Goal: Find specific page/section: Find specific page/section

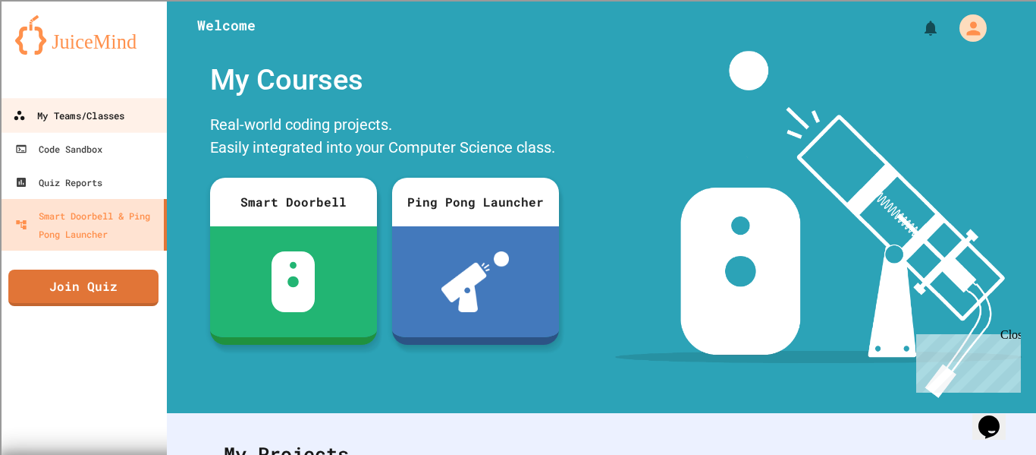
click at [72, 127] on link "My Teams/Classes" at bounding box center [84, 115] width 172 height 34
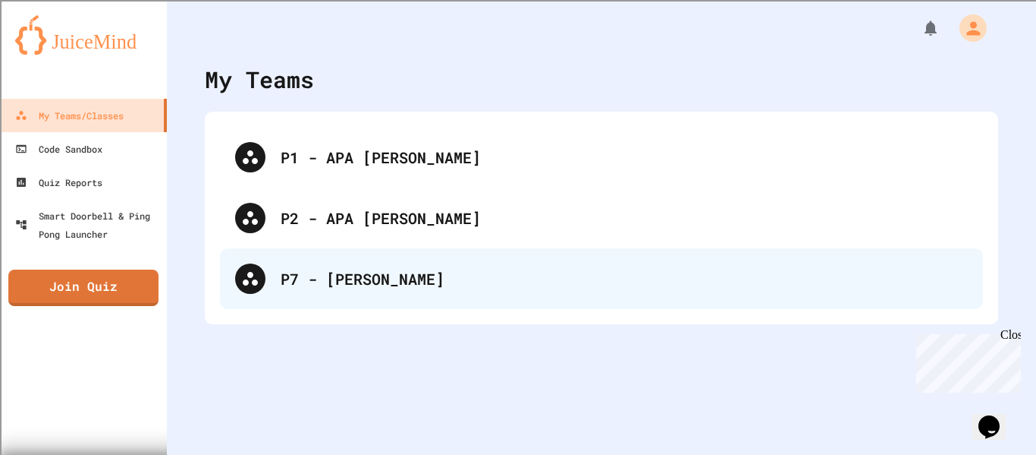
click at [385, 293] on div "P7 - [PERSON_NAME]" at bounding box center [601, 278] width 763 height 61
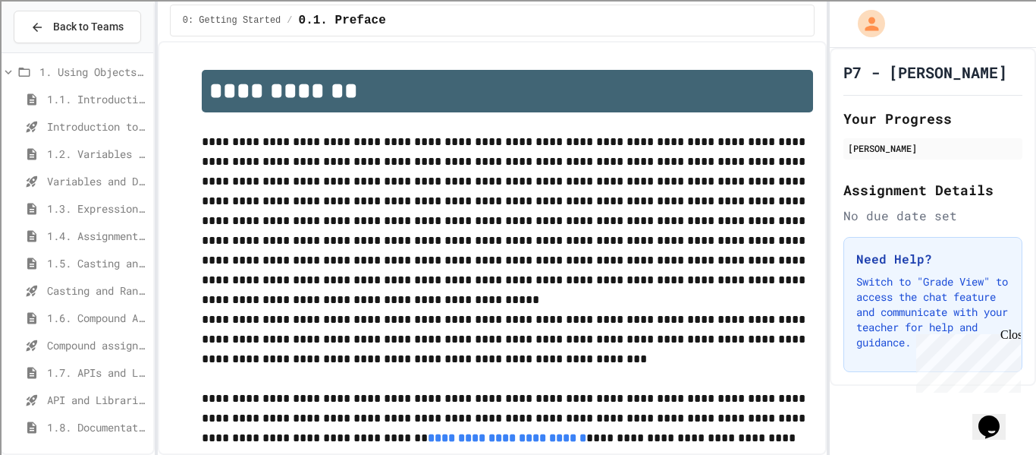
scroll to position [146, 0]
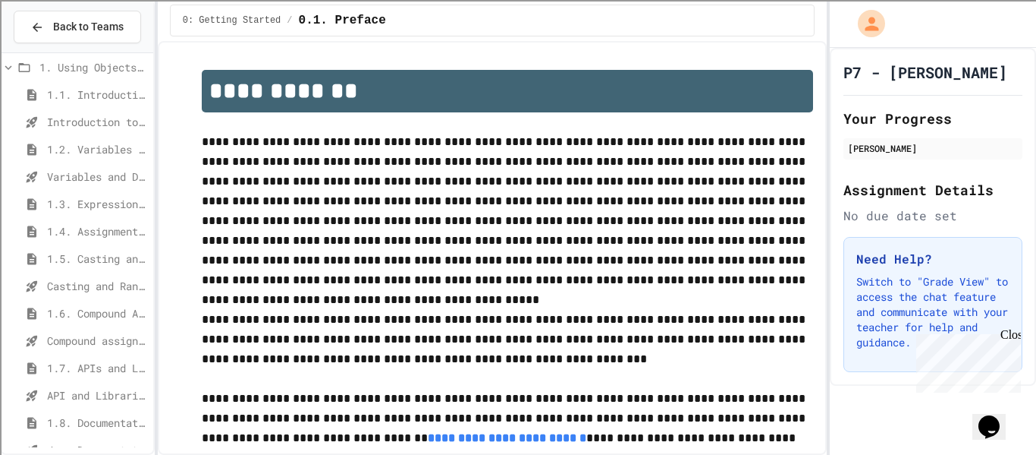
click at [43, 254] on div "1.5. Casting and Ranges of Values" at bounding box center [78, 258] width 152 height 22
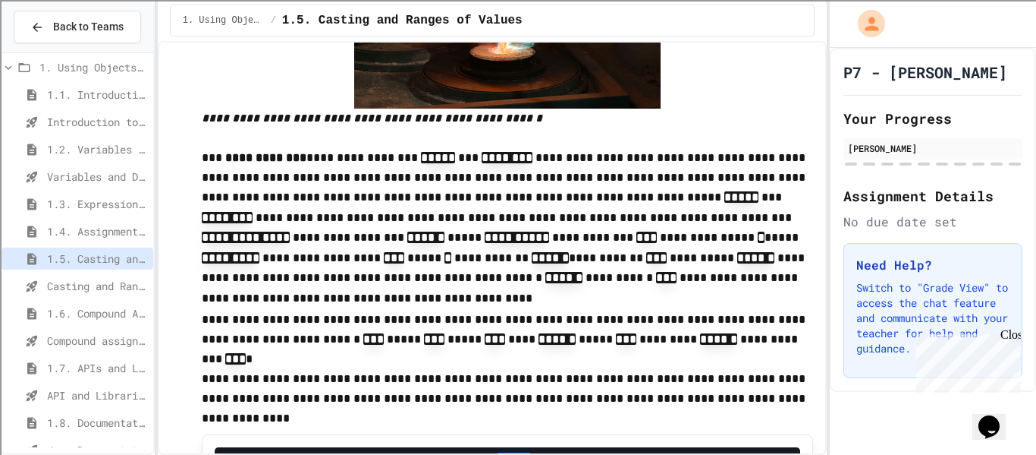
scroll to position [392, 0]
